Goal: Transaction & Acquisition: Purchase product/service

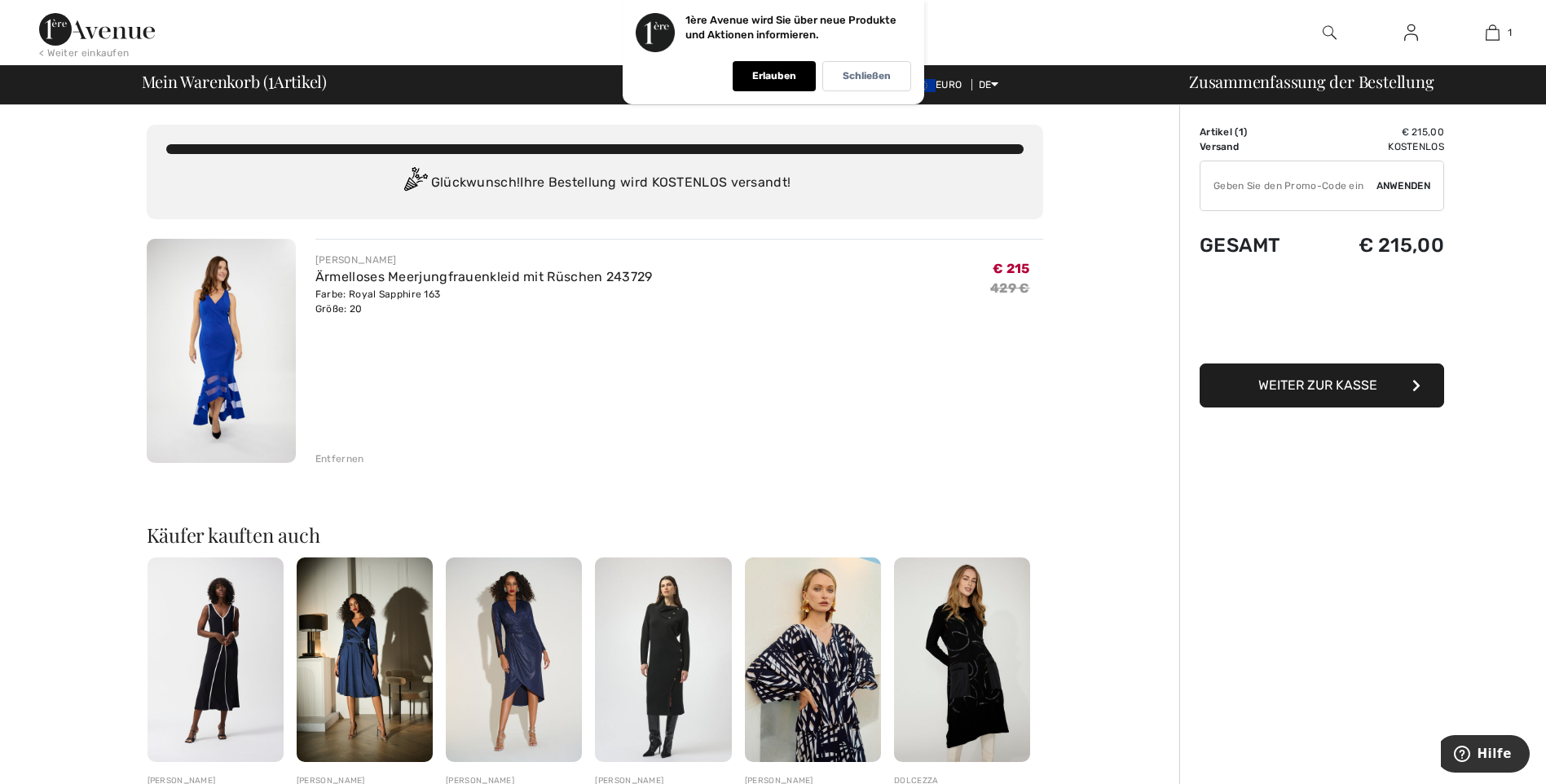
click at [227, 330] on img at bounding box center [221, 351] width 149 height 224
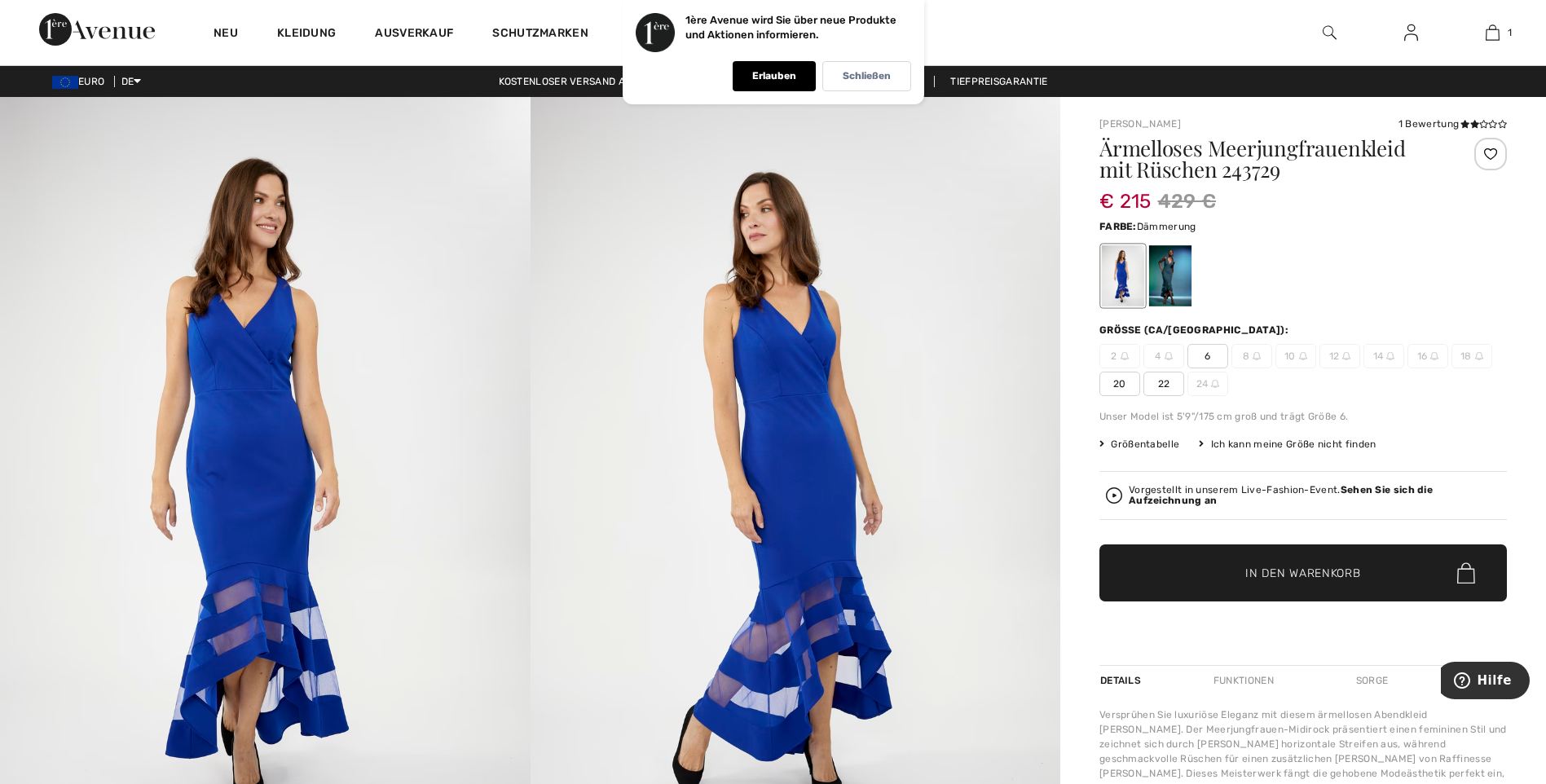
click at [1164, 284] on div at bounding box center [1170, 276] width 42 height 61
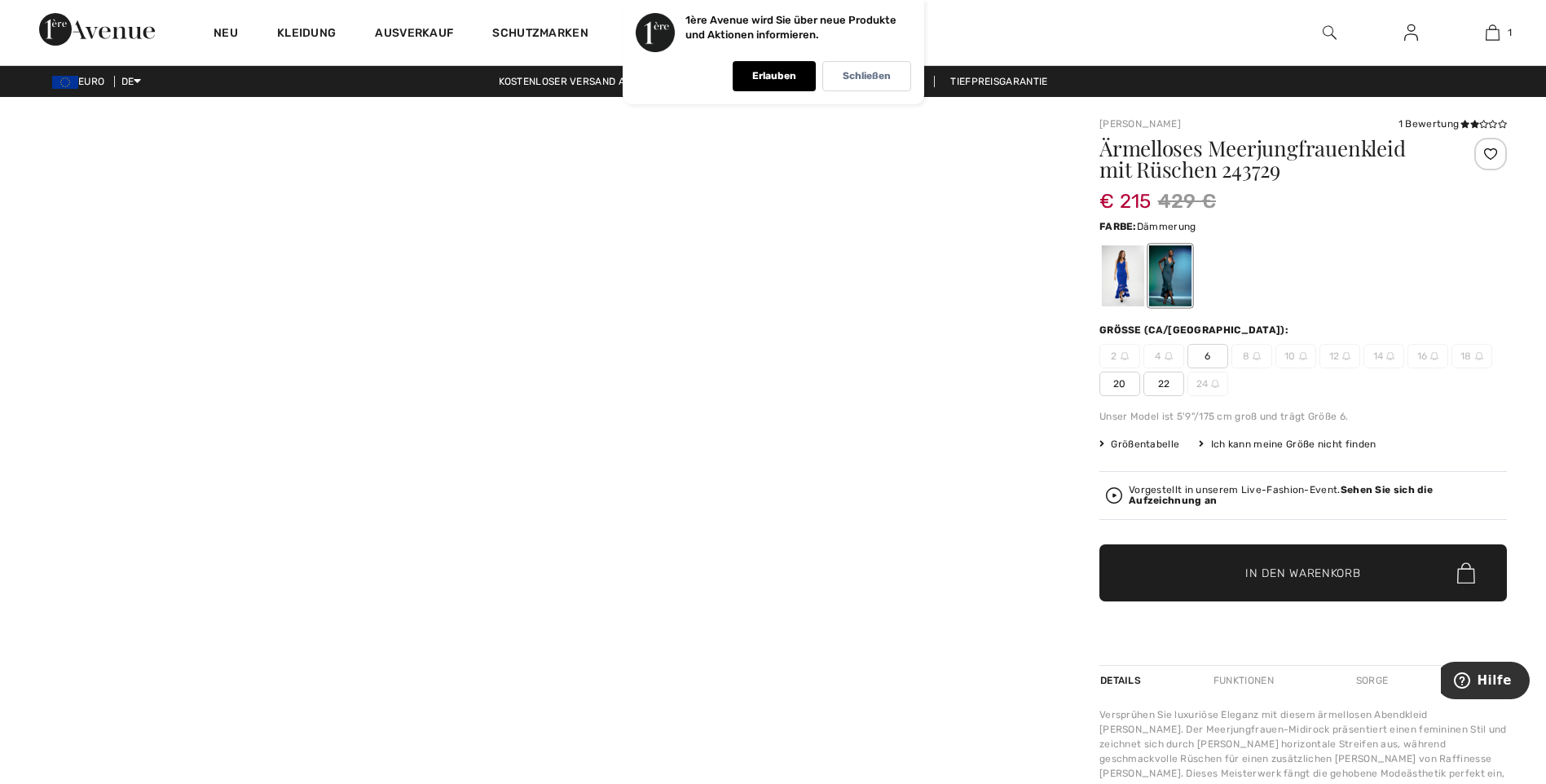
click at [1185, 274] on div at bounding box center [1170, 276] width 42 height 61
click at [1165, 275] on div at bounding box center [1170, 276] width 42 height 61
click at [1169, 277] on div at bounding box center [1170, 276] width 42 height 61
click at [1123, 286] on div at bounding box center [1123, 276] width 42 height 61
click at [1117, 281] on div at bounding box center [1123, 276] width 42 height 61
